Goal: Information Seeking & Learning: Learn about a topic

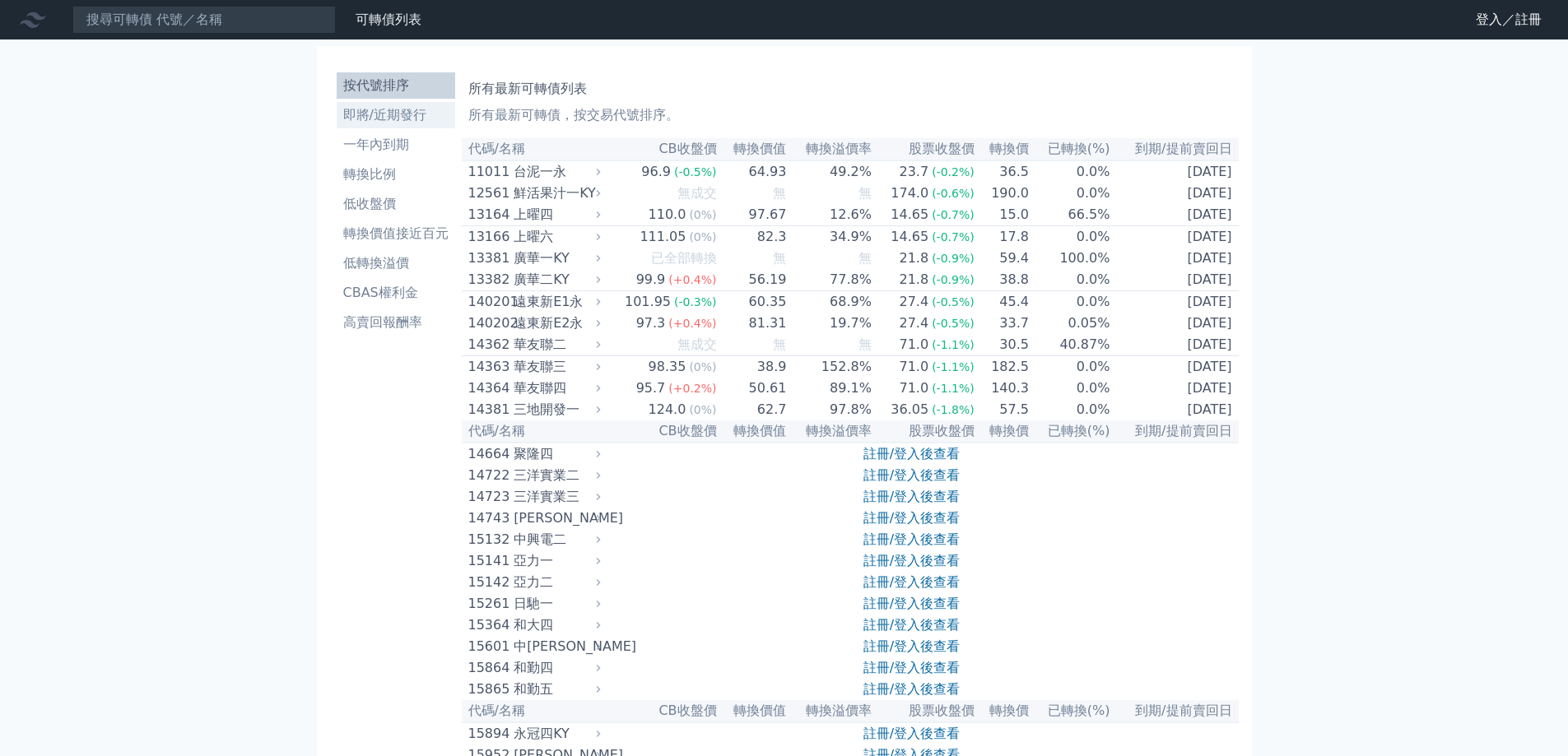
click at [408, 113] on li "即將/近期發行" at bounding box center [396, 114] width 118 height 20
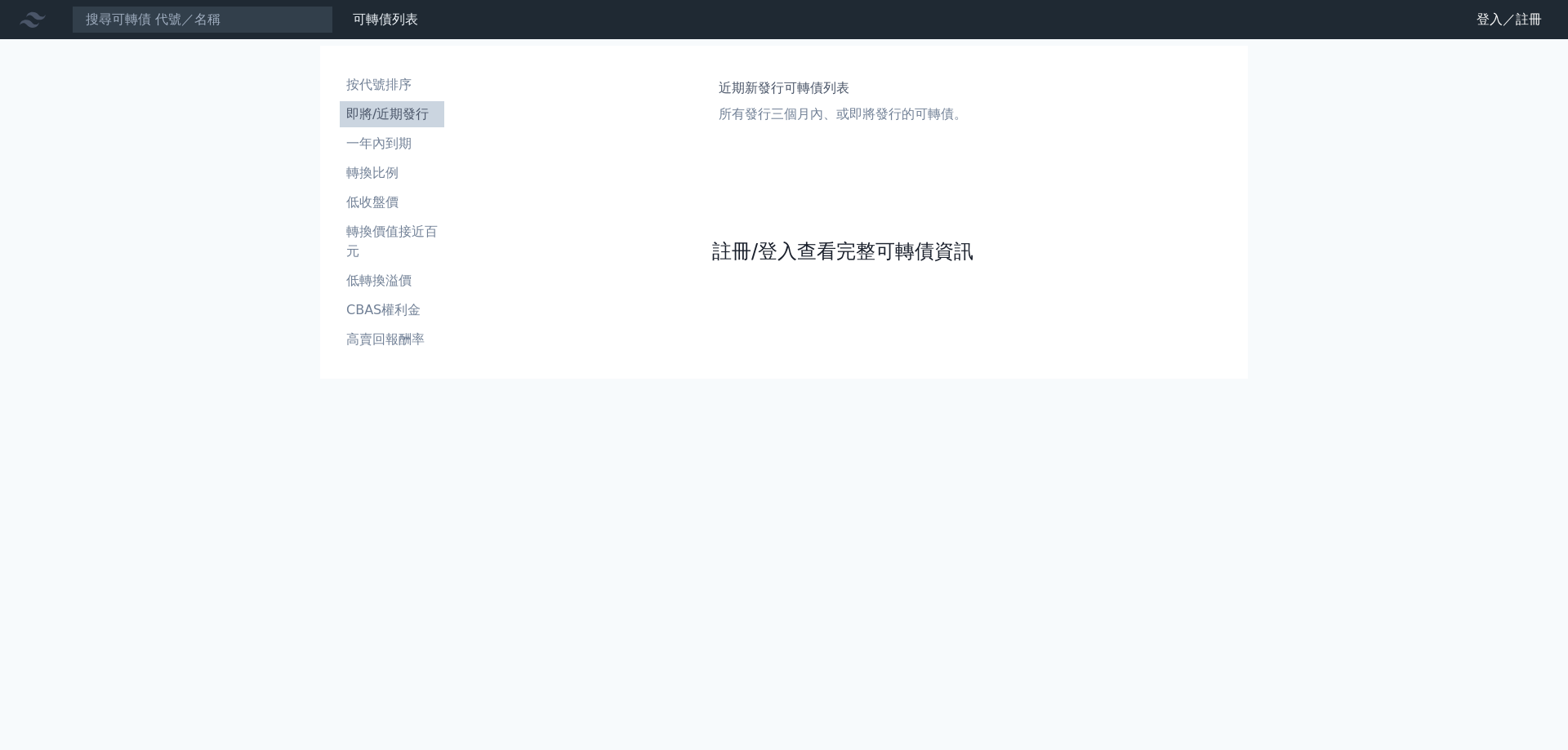
click at [848, 253] on link "註冊/登入查看完整可轉債資訊" at bounding box center [843, 252] width 261 height 26
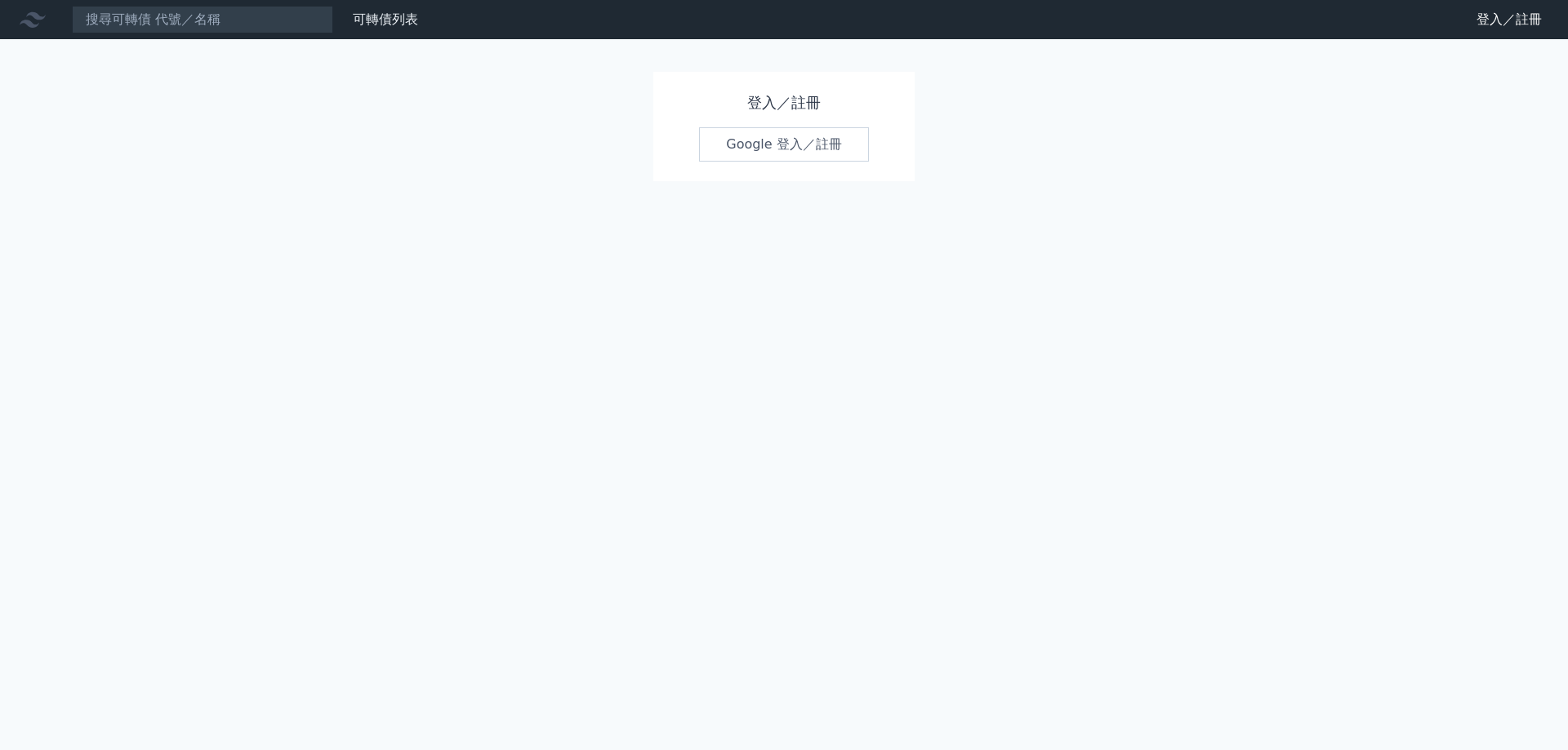
click at [796, 142] on link "Google 登入／註冊" at bounding box center [784, 145] width 170 height 35
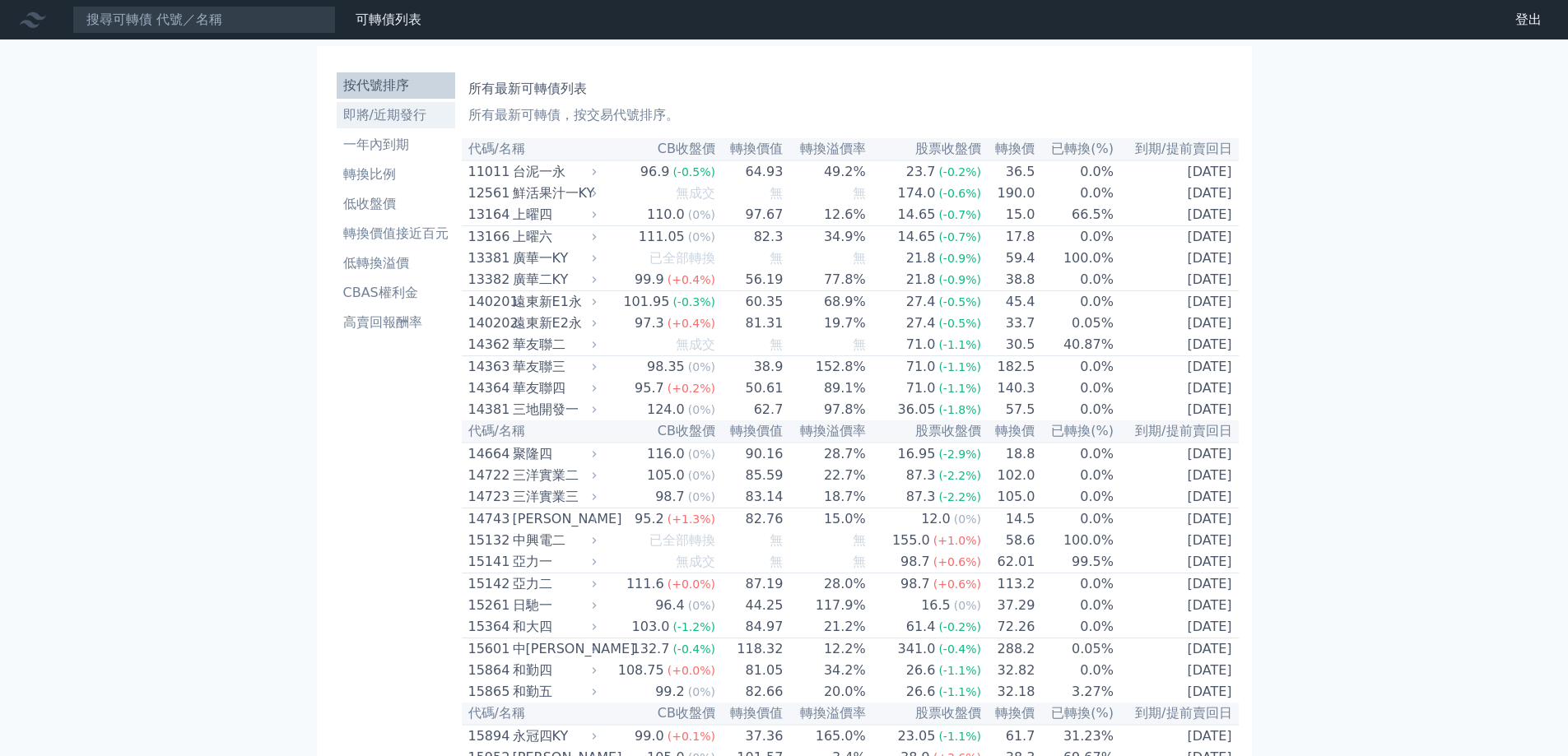
click at [421, 112] on li "即將/近期發行" at bounding box center [396, 114] width 118 height 20
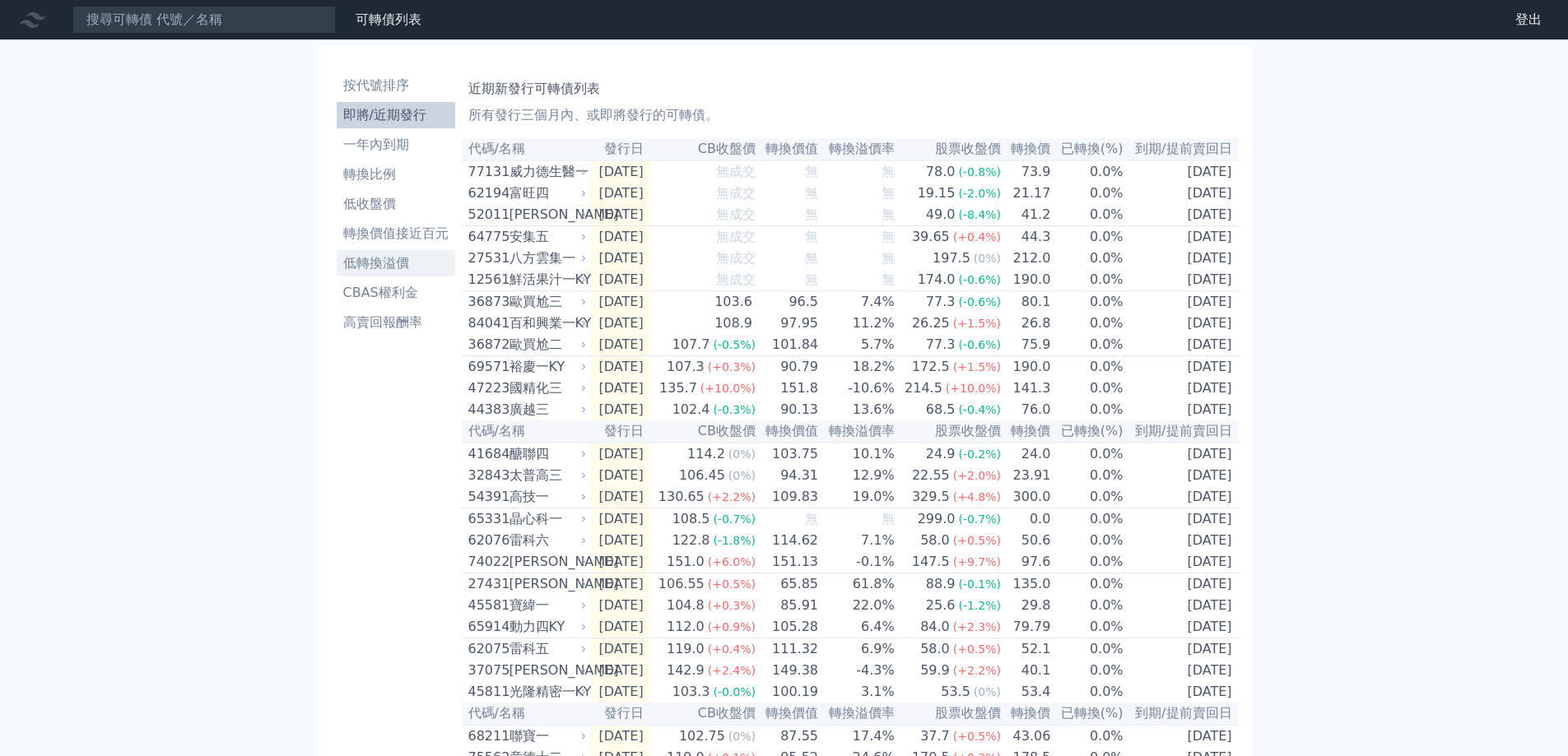
click at [417, 260] on li "低轉換溢價" at bounding box center [396, 263] width 118 height 20
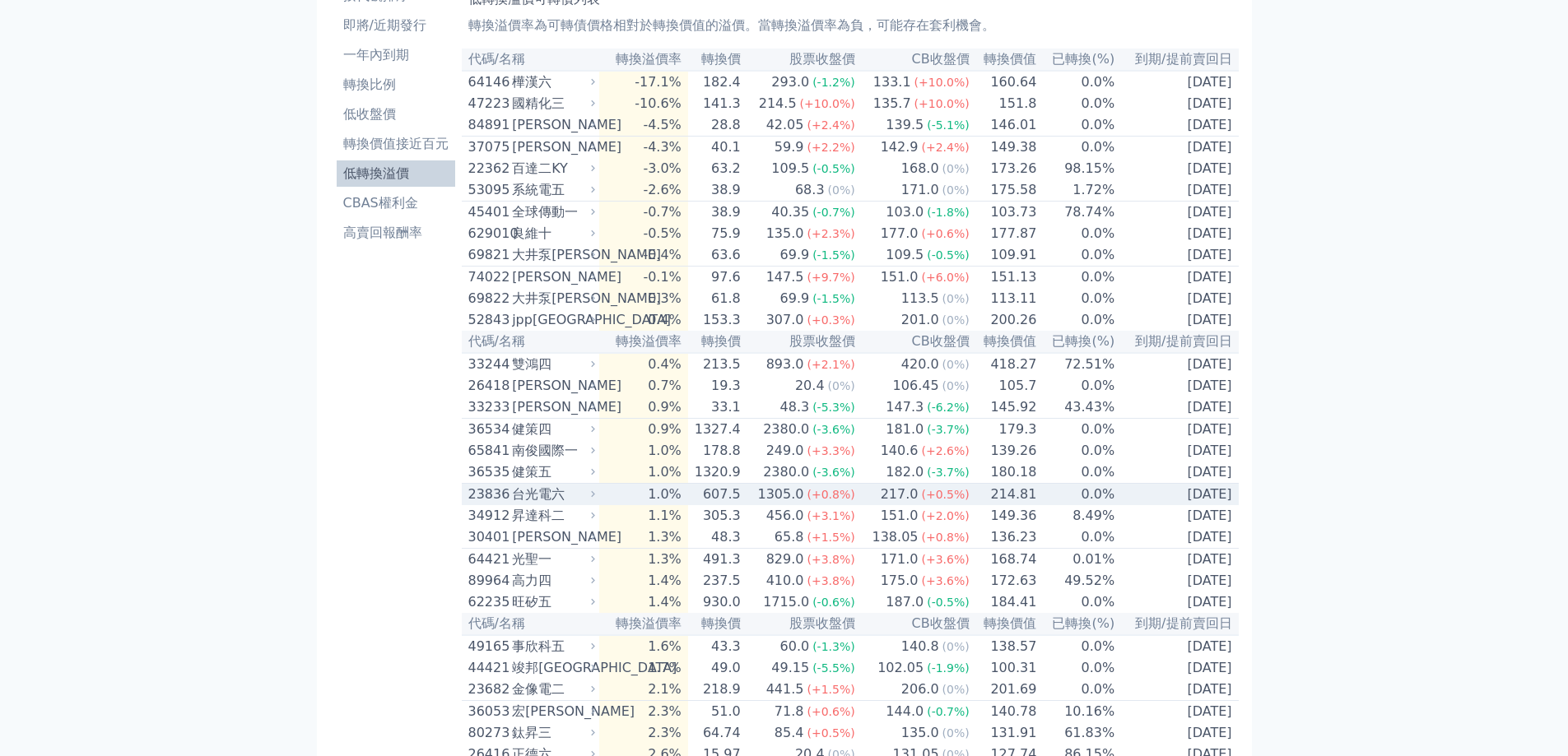
scroll to position [82, 0]
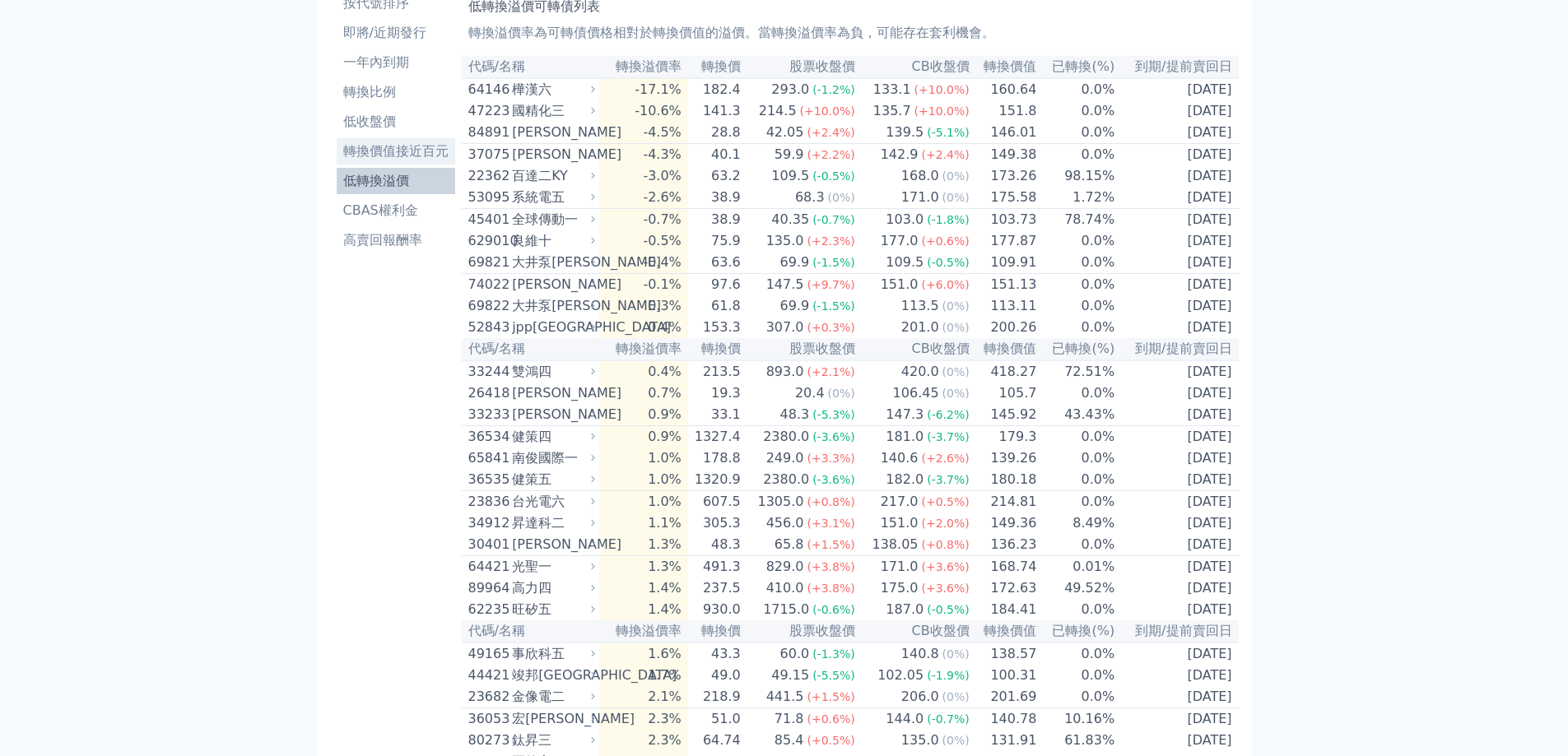
click at [414, 153] on li "轉換價值接近百元" at bounding box center [396, 151] width 118 height 20
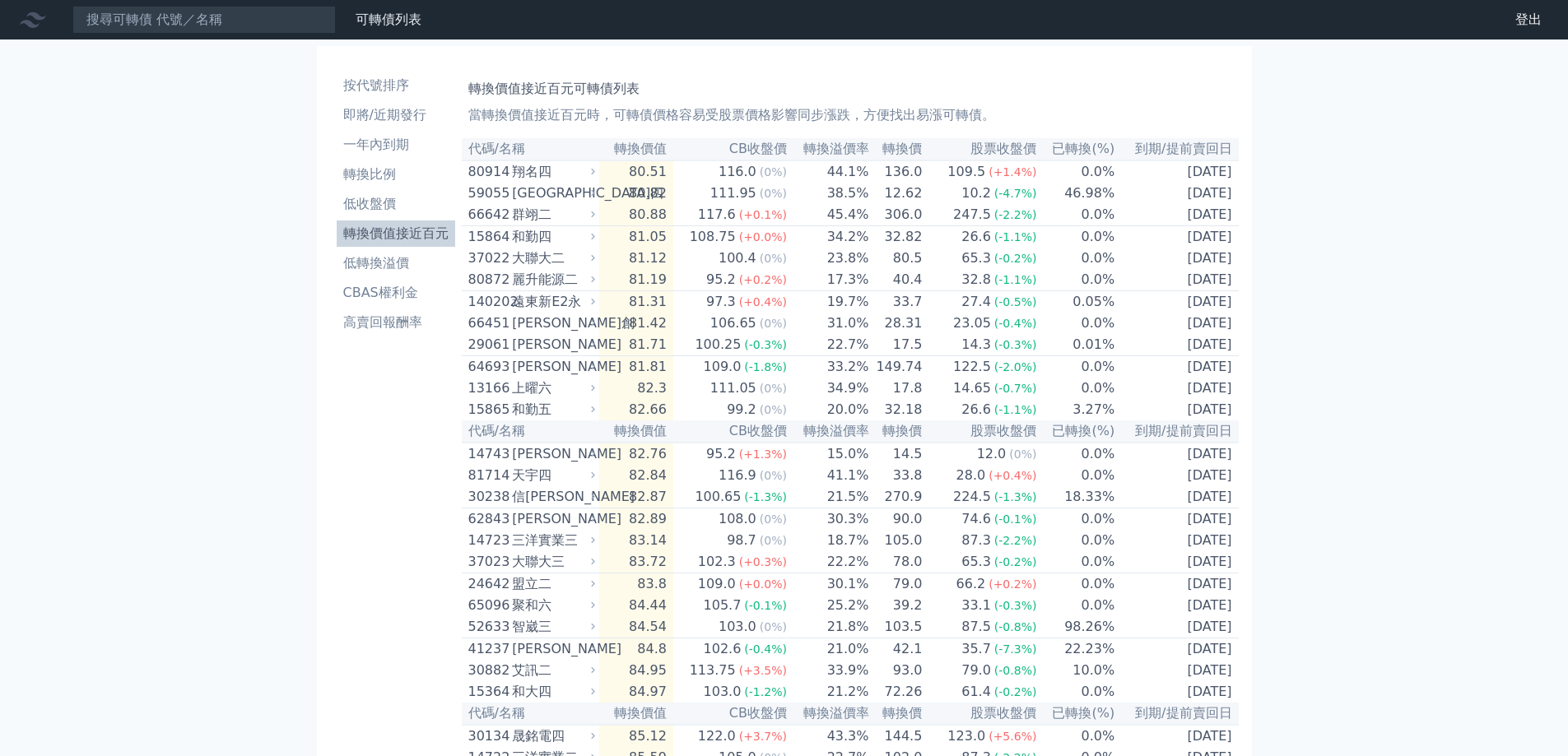
click at [657, 149] on th "轉換價值" at bounding box center [636, 149] width 74 height 22
click at [431, 202] on li "低收盤價" at bounding box center [396, 203] width 118 height 20
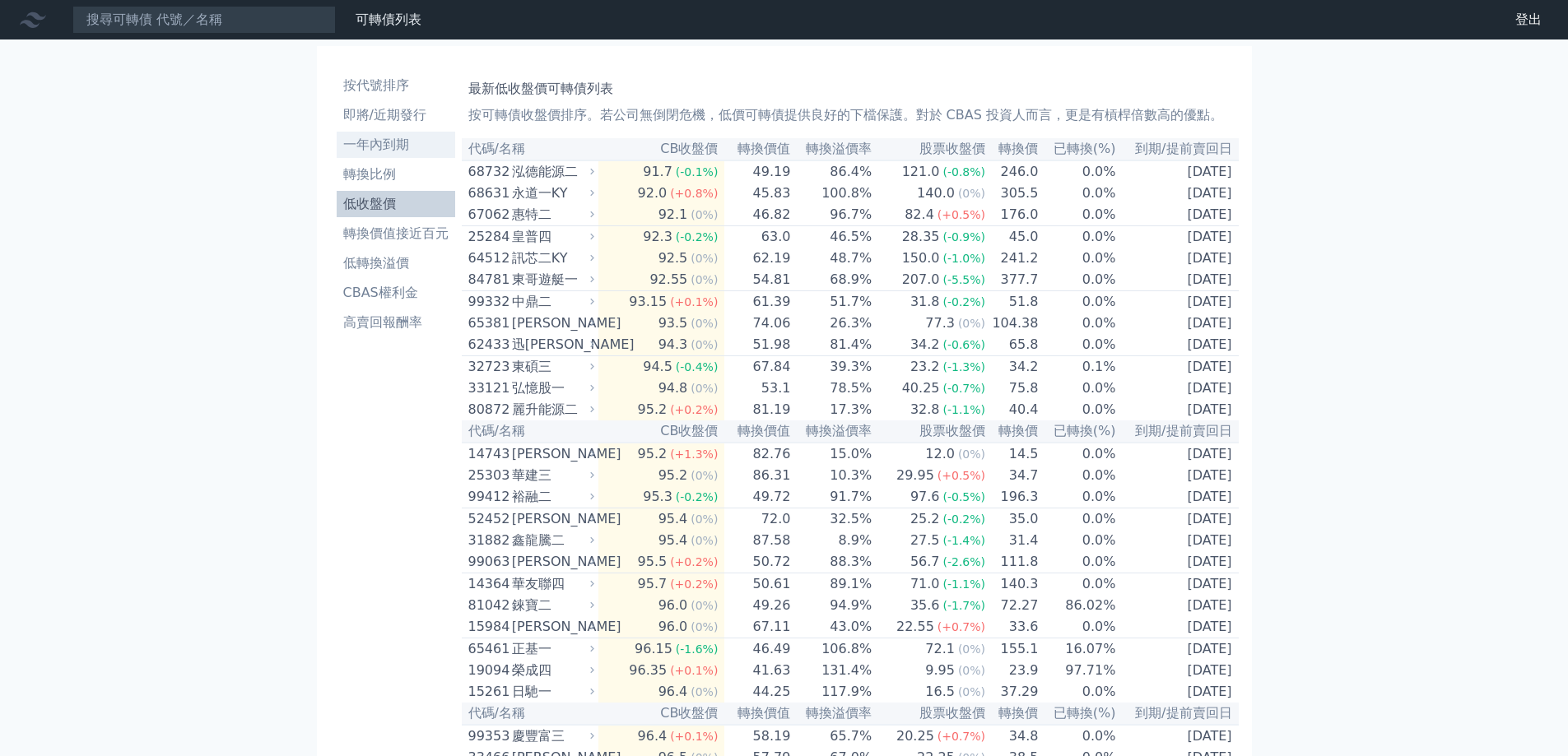
click at [414, 138] on li "一年內到期" at bounding box center [396, 145] width 118 height 20
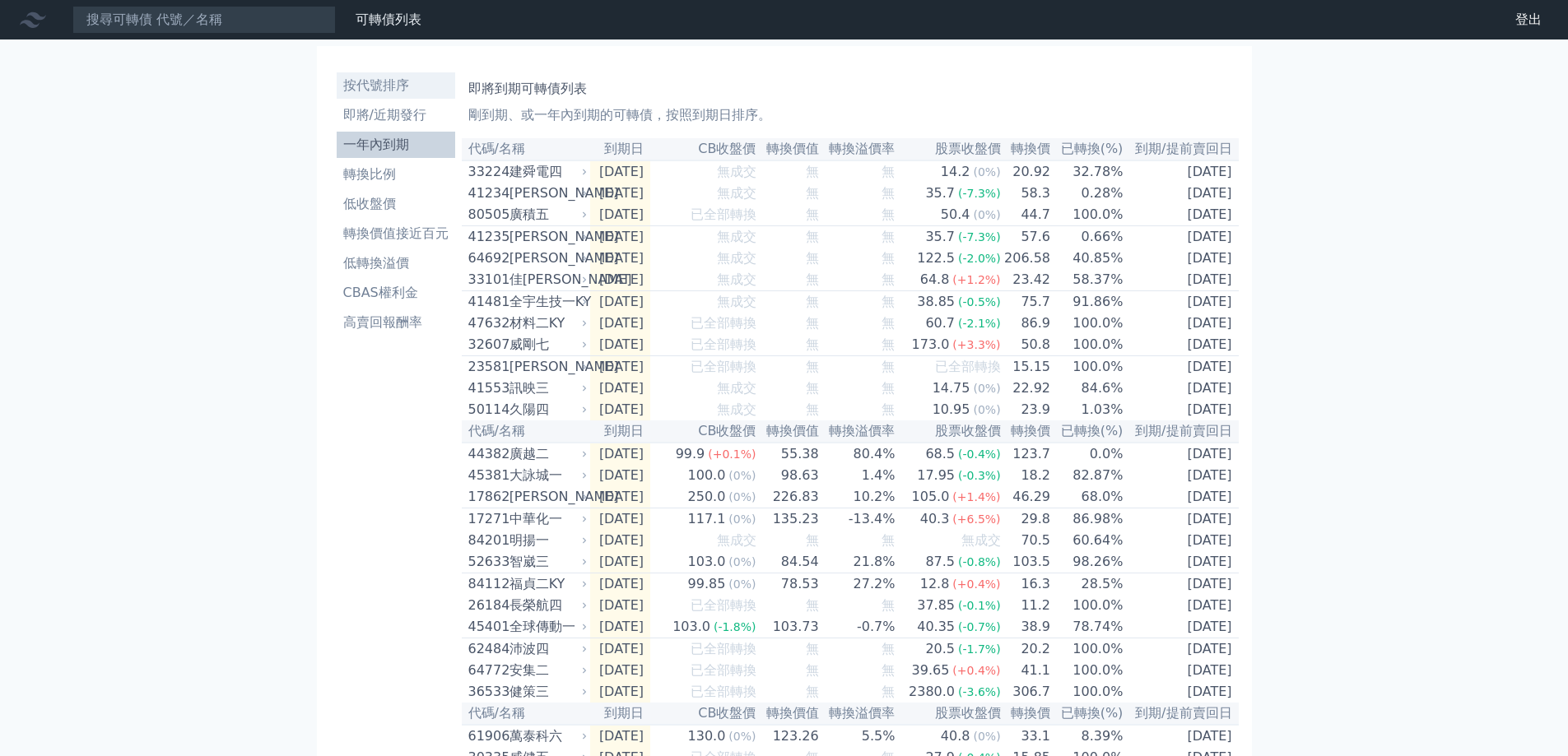
click at [420, 82] on li "按代號排序" at bounding box center [396, 85] width 118 height 20
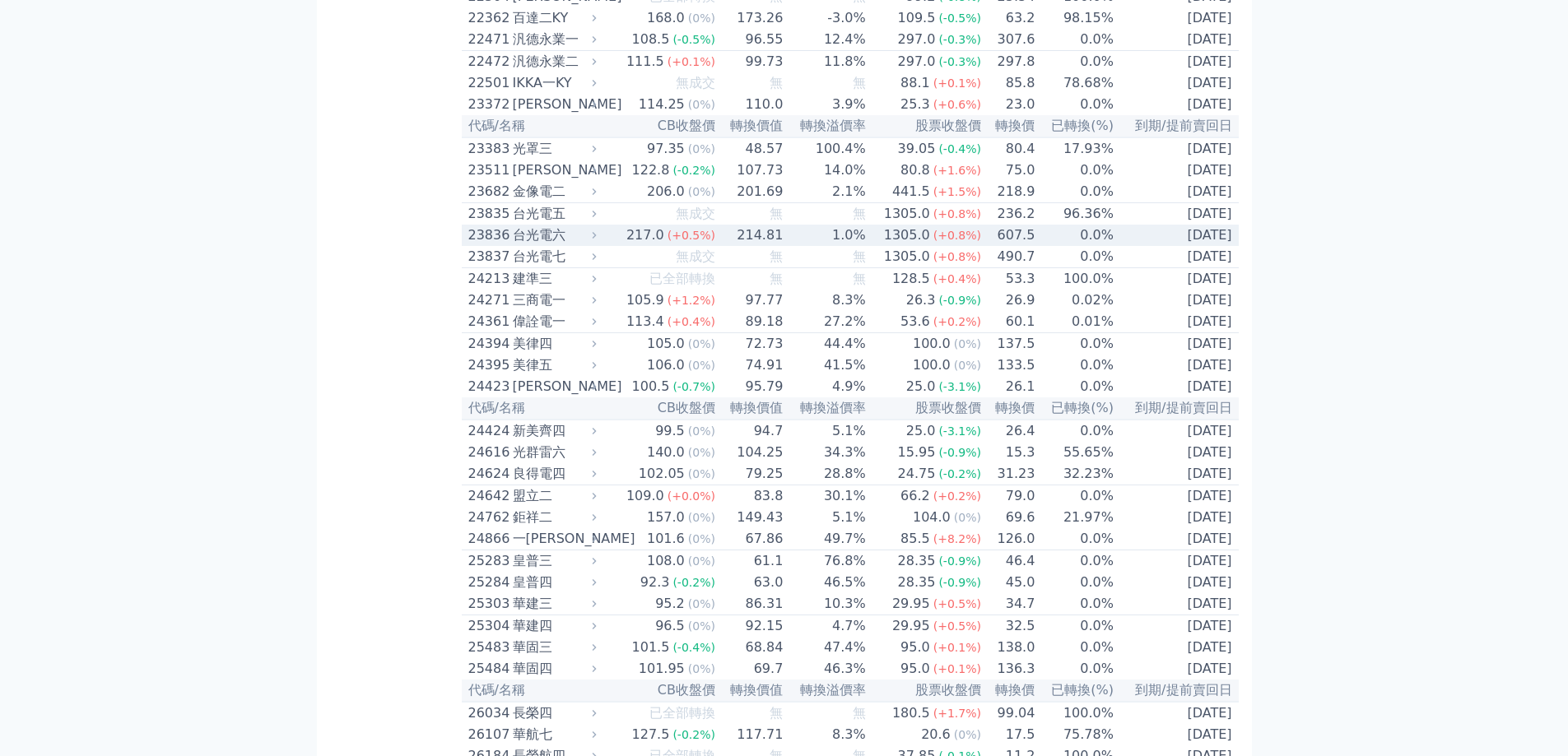
scroll to position [1235, 0]
